Goal: Use online tool/utility: Utilize a website feature to perform a specific function

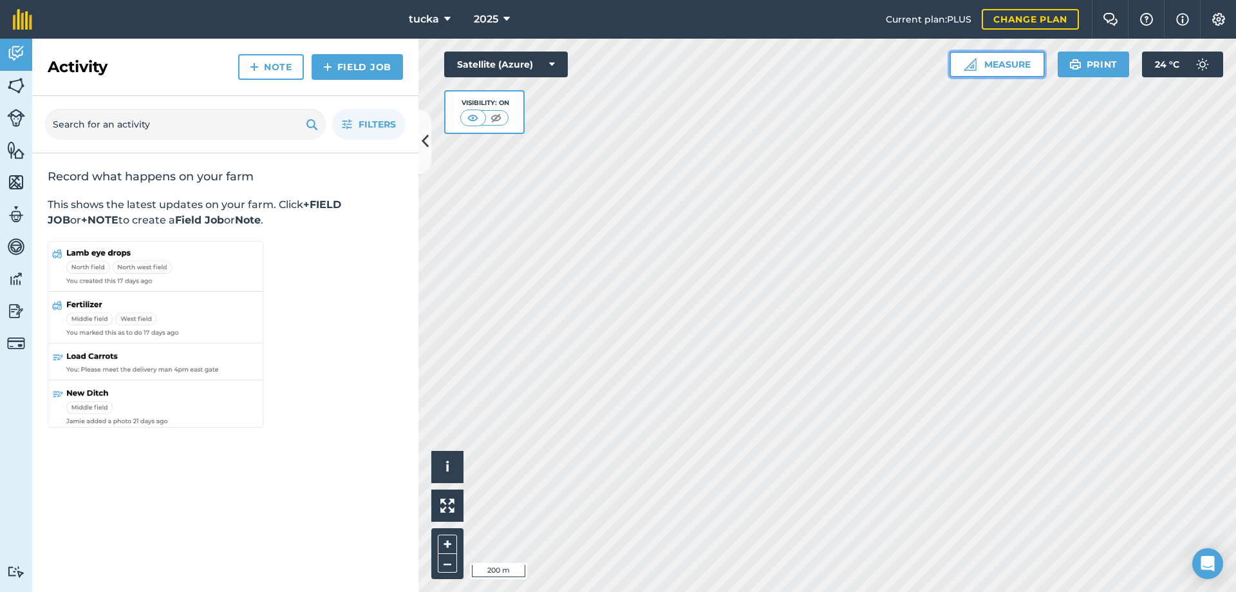
click at [998, 62] on button "Measure" at bounding box center [996, 64] width 95 height 26
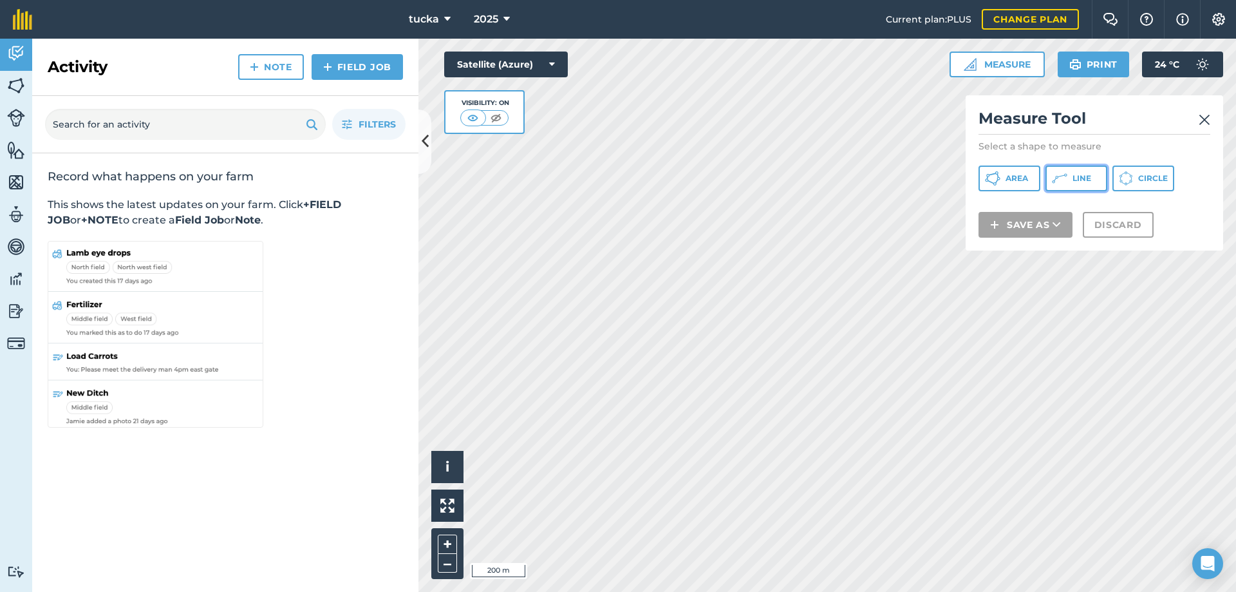
click at [1070, 177] on button "Line" at bounding box center [1076, 178] width 62 height 26
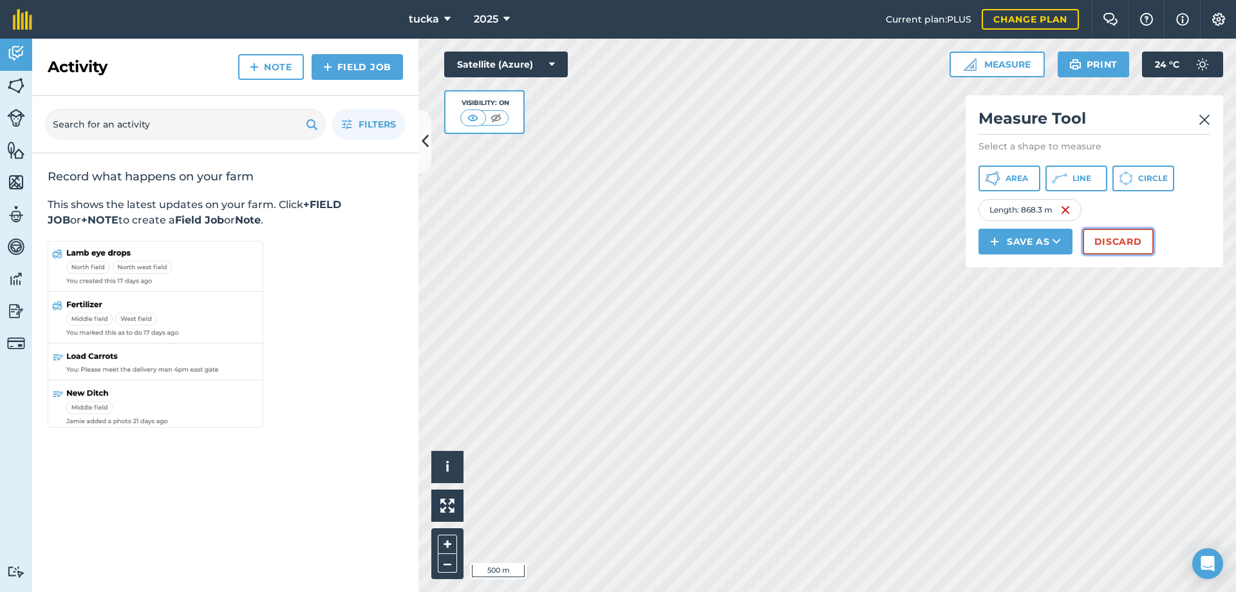
click at [1126, 245] on button "Discard" at bounding box center [1118, 242] width 71 height 26
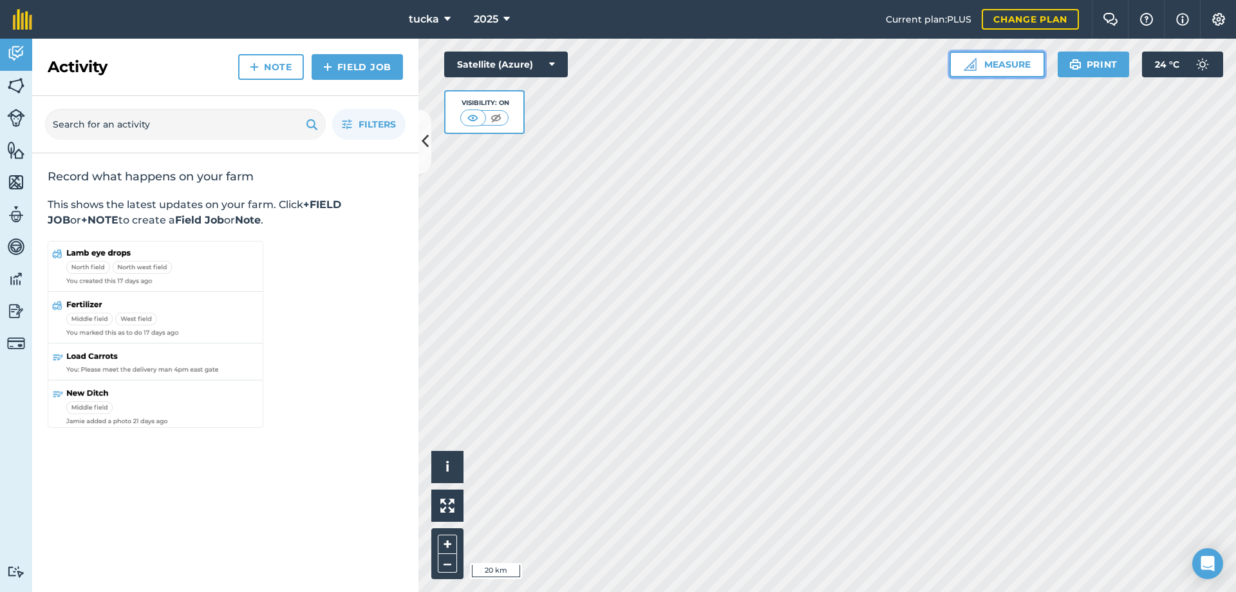
click at [1001, 66] on button "Measure" at bounding box center [996, 64] width 95 height 26
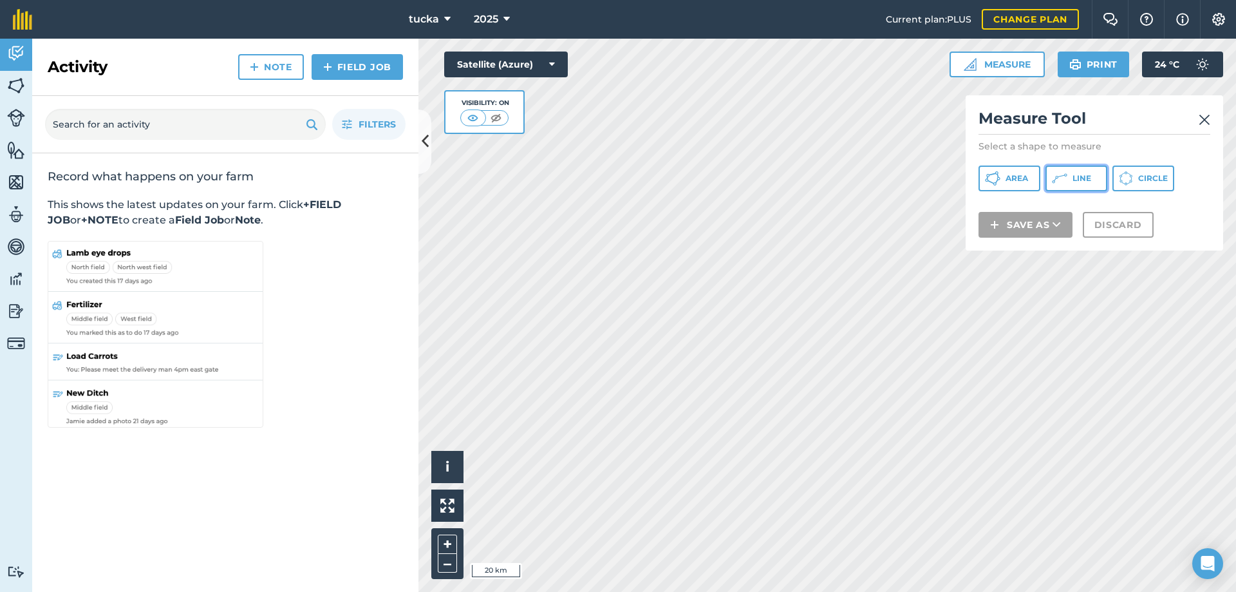
click at [1084, 179] on span "Line" at bounding box center [1081, 178] width 19 height 10
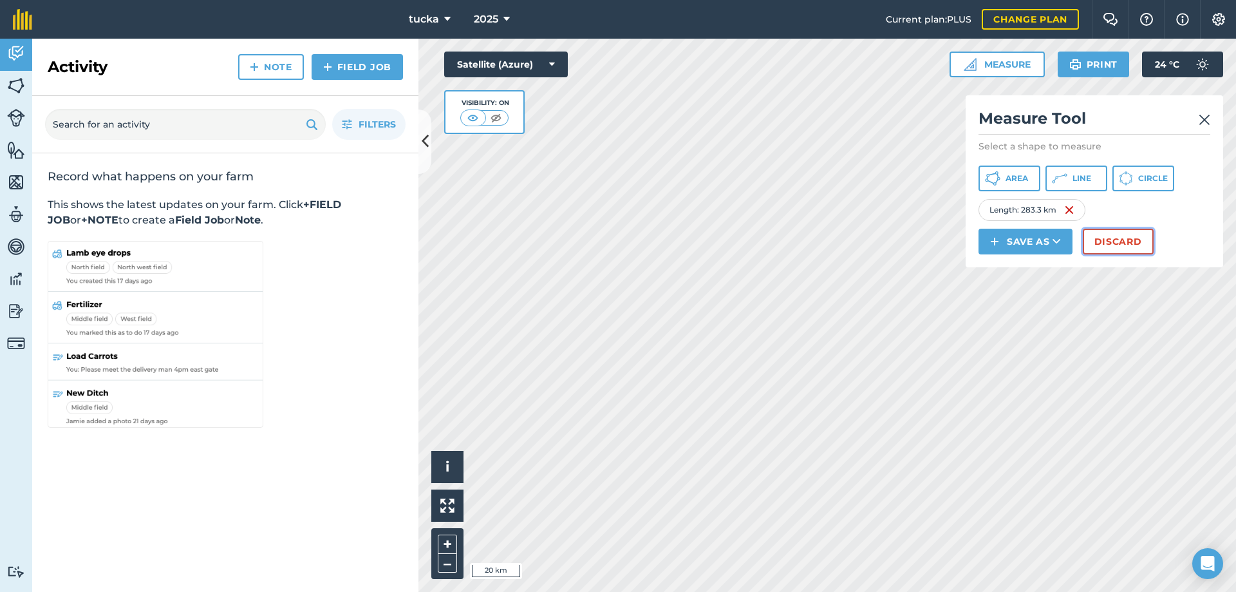
click at [1123, 246] on button "Discard" at bounding box center [1118, 242] width 71 height 26
